Goal: Transaction & Acquisition: Book appointment/travel/reservation

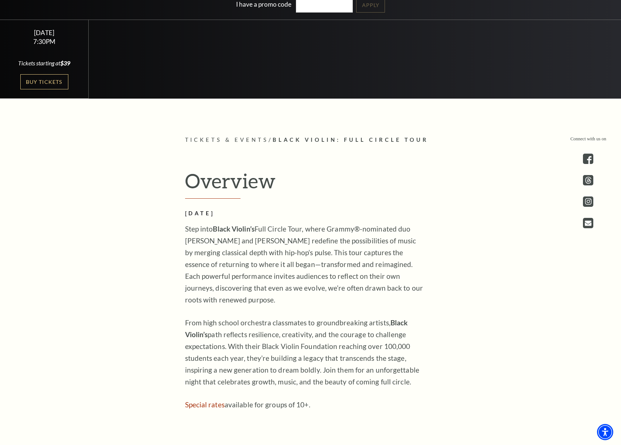
scroll to position [443, 0]
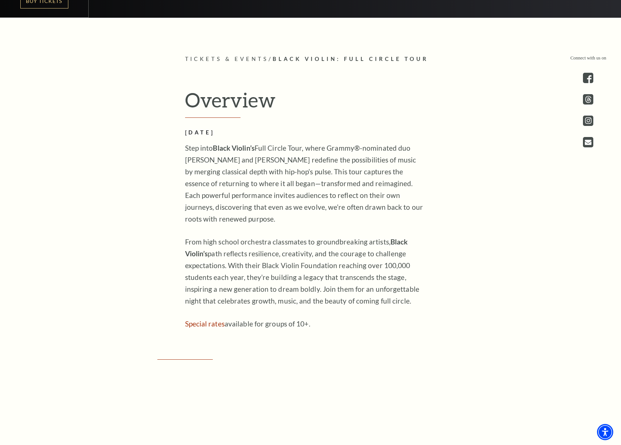
click at [183, 143] on div "Overview [DATE] Step into Black Violin’s Full Circle Tour, where Grammy®-nomina…" at bounding box center [311, 209] width 266 height 242
